Goal: Book appointment/travel/reservation

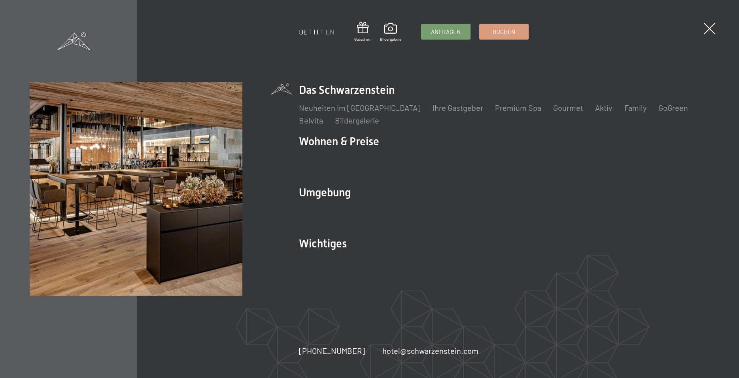
click at [317, 31] on link "IT" at bounding box center [317, 31] width 6 height 9
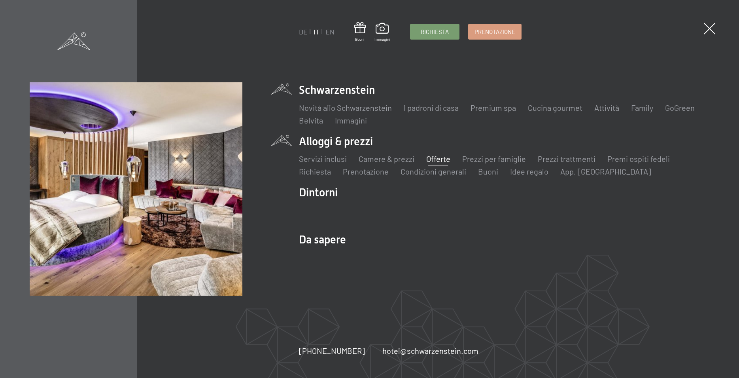
click at [433, 157] on link "Offerte" at bounding box center [438, 158] width 24 height 9
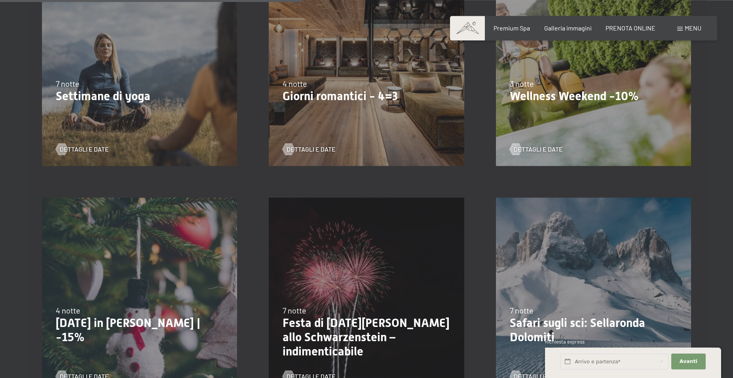
scroll to position [646, 0]
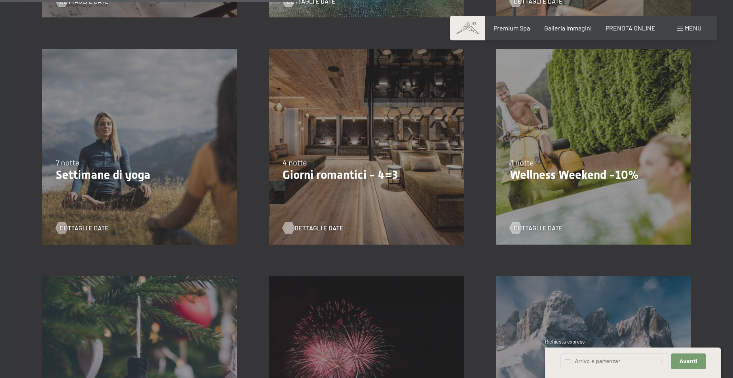
click at [326, 229] on span "Dettagli e Date" at bounding box center [318, 228] width 49 height 9
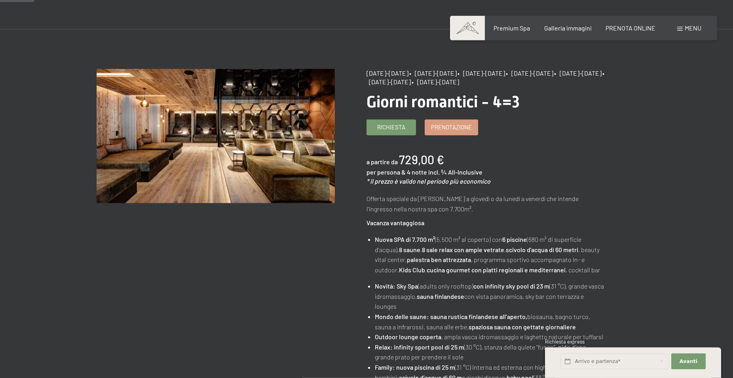
scroll to position [40, 0]
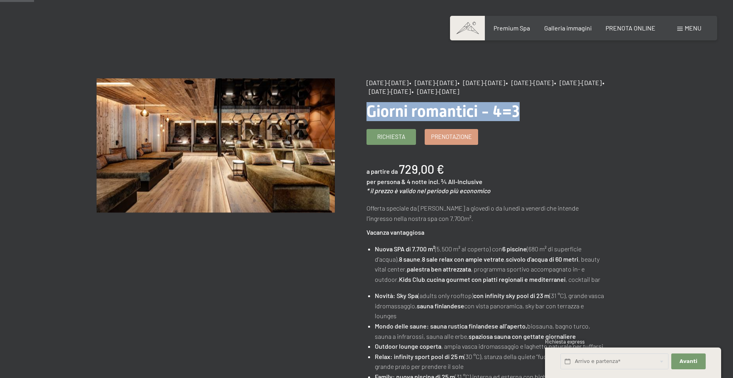
drag, startPoint x: 366, startPoint y: 121, endPoint x: 521, endPoint y: 121, distance: 154.7
click at [521, 121] on h1 "Giorni romantici - 4=3" at bounding box center [485, 111] width 239 height 19
copy span "Giorni romantici - 4=3"
